Goal: Obtain resource: Download file/media

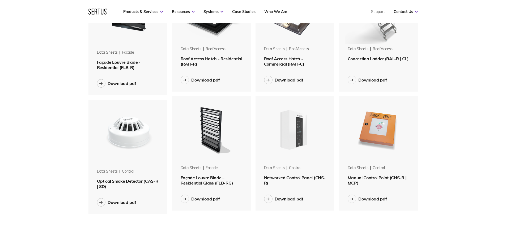
scroll to position [567, 0]
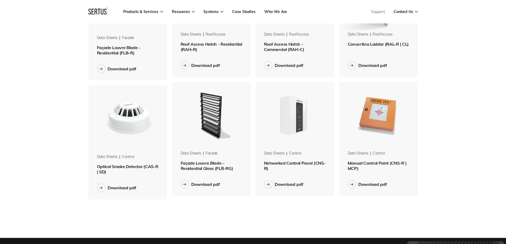
click at [296, 127] on img at bounding box center [295, 115] width 67 height 67
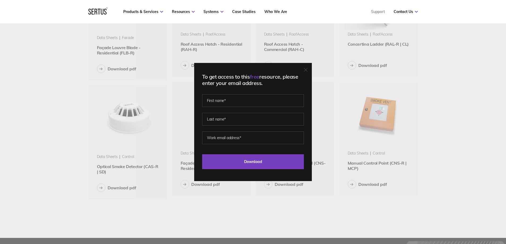
click at [308, 69] on icon at bounding box center [306, 70] width 4 height 4
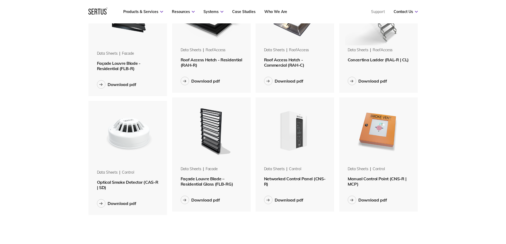
drag, startPoint x: 299, startPoint y: 225, endPoint x: 298, endPoint y: 231, distance: 5.9
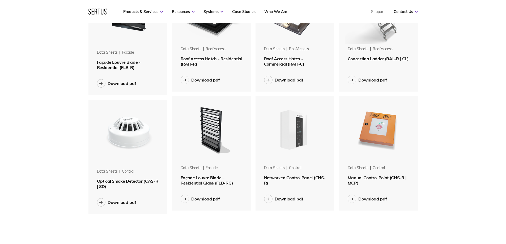
drag, startPoint x: 298, startPoint y: 231, endPoint x: 297, endPoint y: 235, distance: 4.4
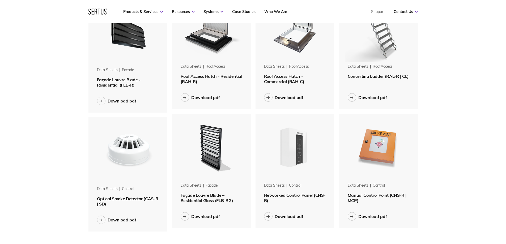
scroll to position [553, 0]
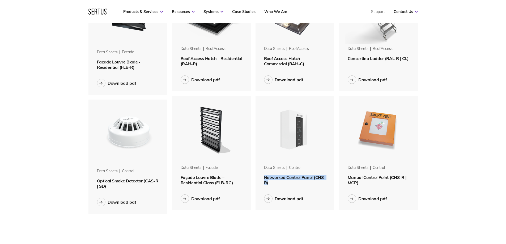
drag, startPoint x: 273, startPoint y: 183, endPoint x: 261, endPoint y: 176, distance: 14.3
click at [261, 176] on div "Data Sheets control Networked Control Panel (CNS-R)" at bounding box center [295, 175] width 79 height 20
copy span "Networked Control Panel (CNS-R)"
